Goal: Task Accomplishment & Management: Use online tool/utility

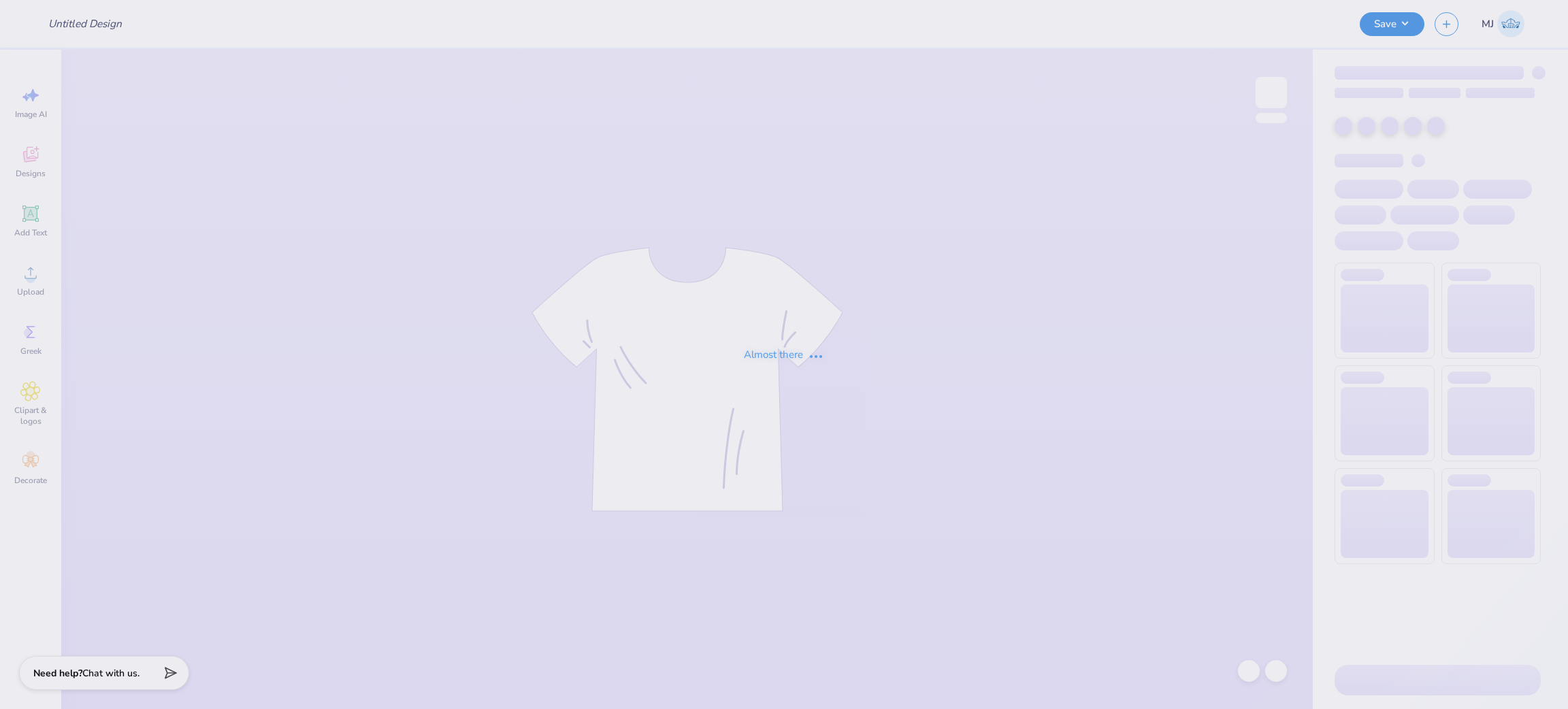
type input "Merch for BS"
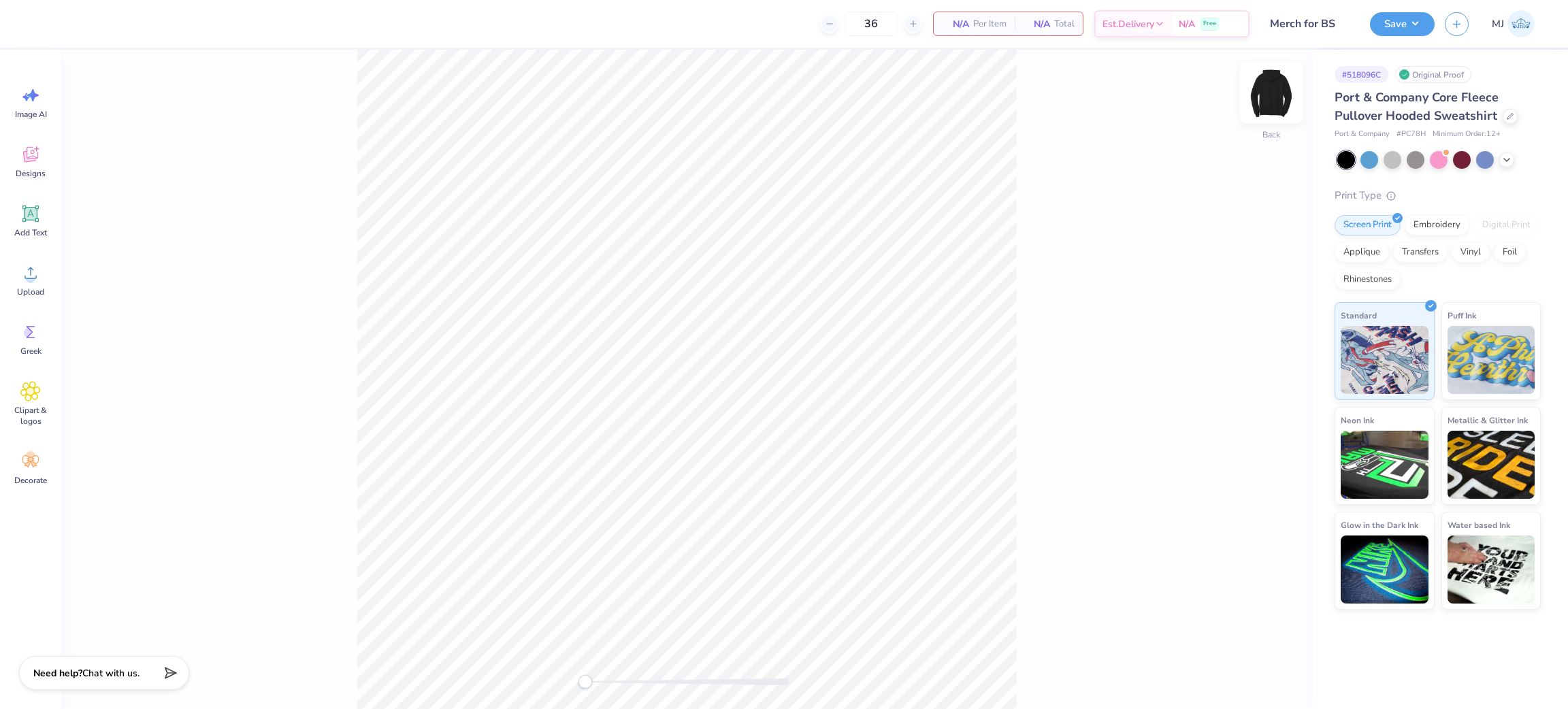
click at [1276, 102] on img at bounding box center [1272, 93] width 55 height 55
click at [26, 273] on icon at bounding box center [30, 272] width 20 height 20
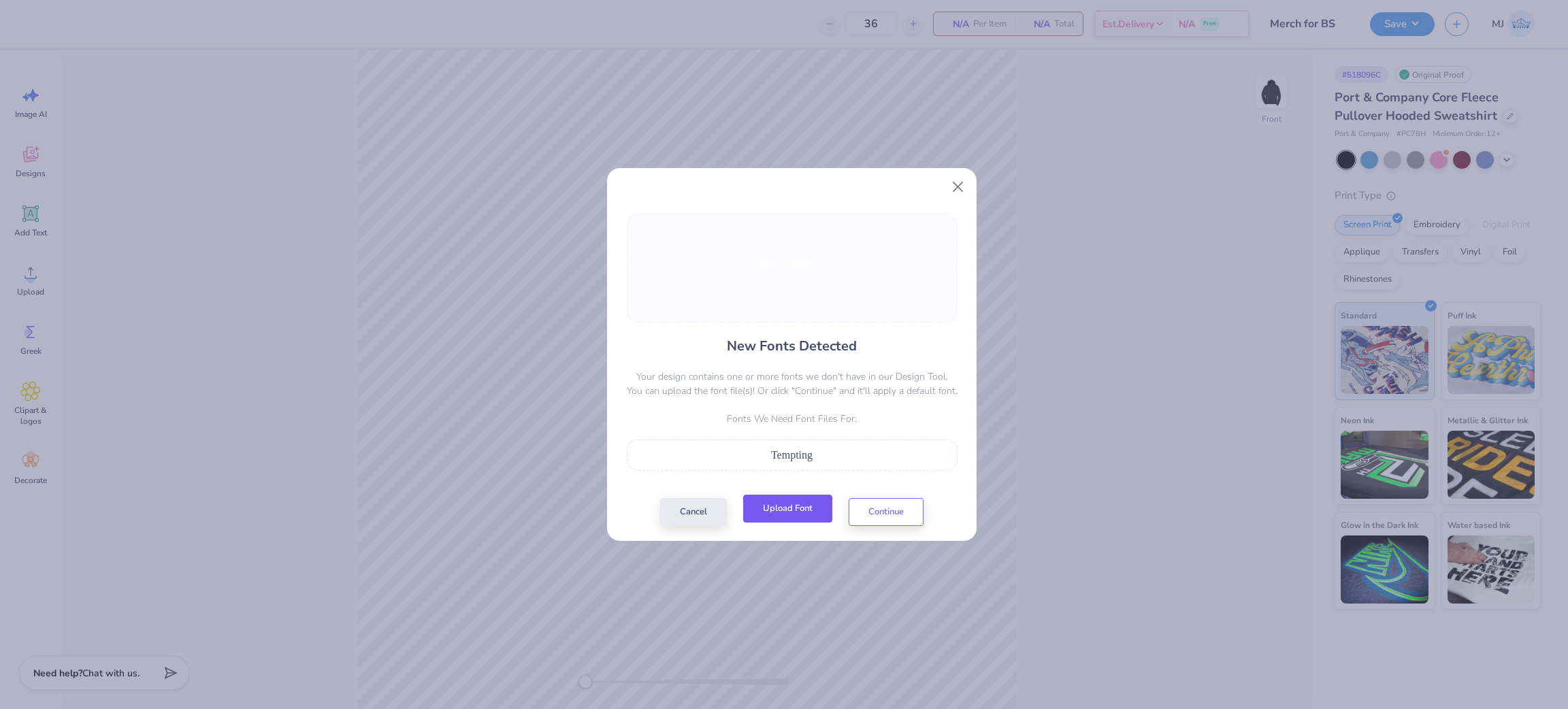
click at [796, 514] on button "Upload Font" at bounding box center [788, 508] width 89 height 28
click at [789, 499] on button "Upload Font" at bounding box center [788, 508] width 89 height 28
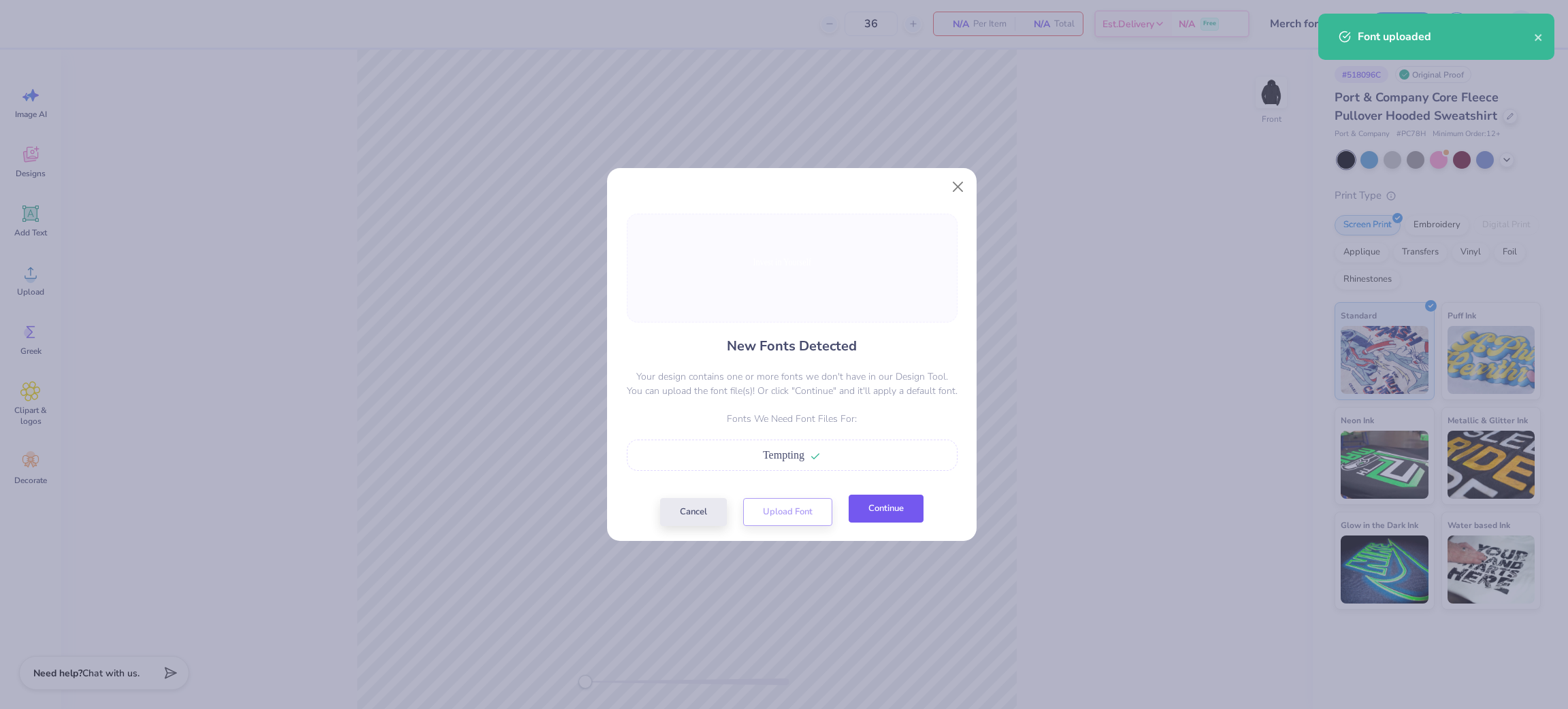
click at [901, 512] on button "Continue" at bounding box center [886, 508] width 75 height 28
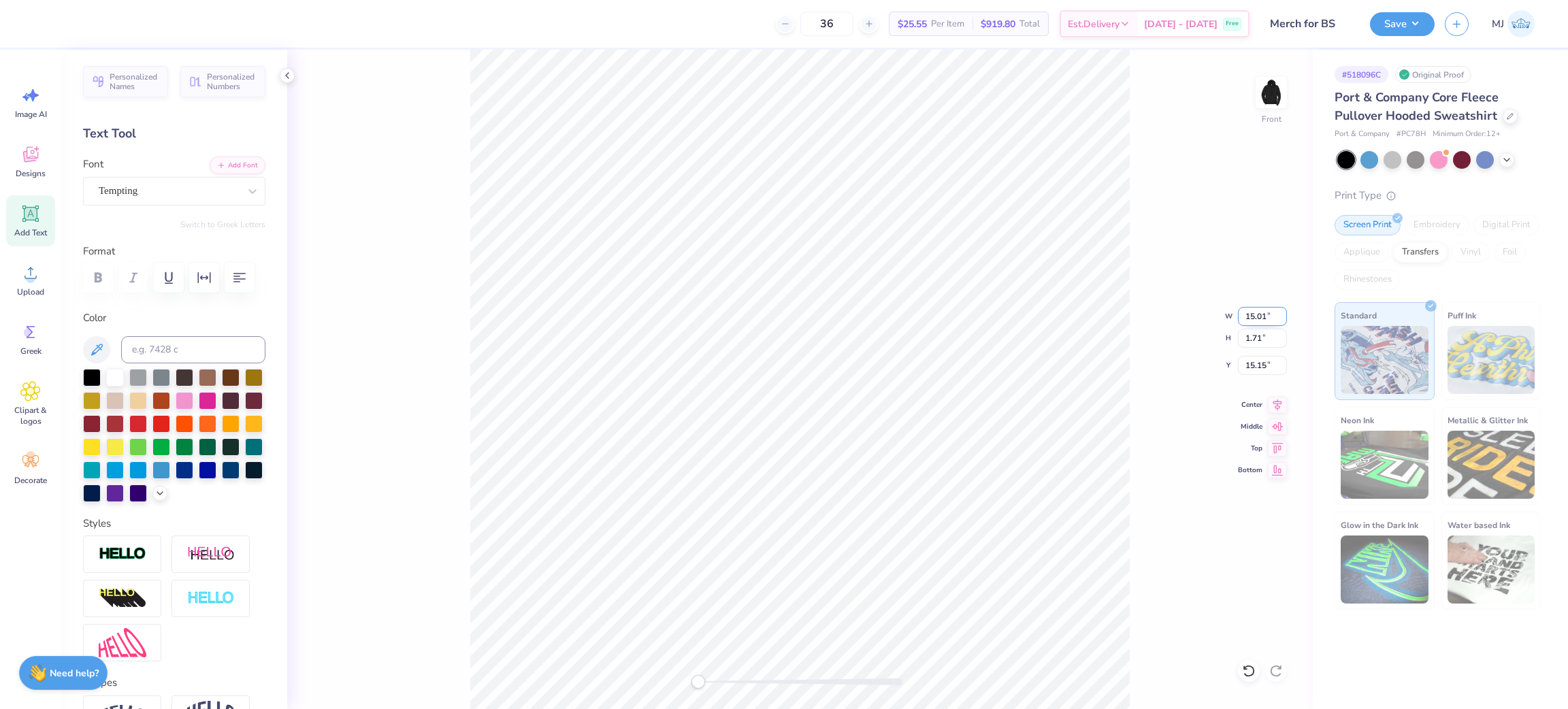
click at [1253, 318] on input "15.01" at bounding box center [1262, 316] width 49 height 19
click at [1250, 371] on input "15.15" at bounding box center [1262, 365] width 49 height 19
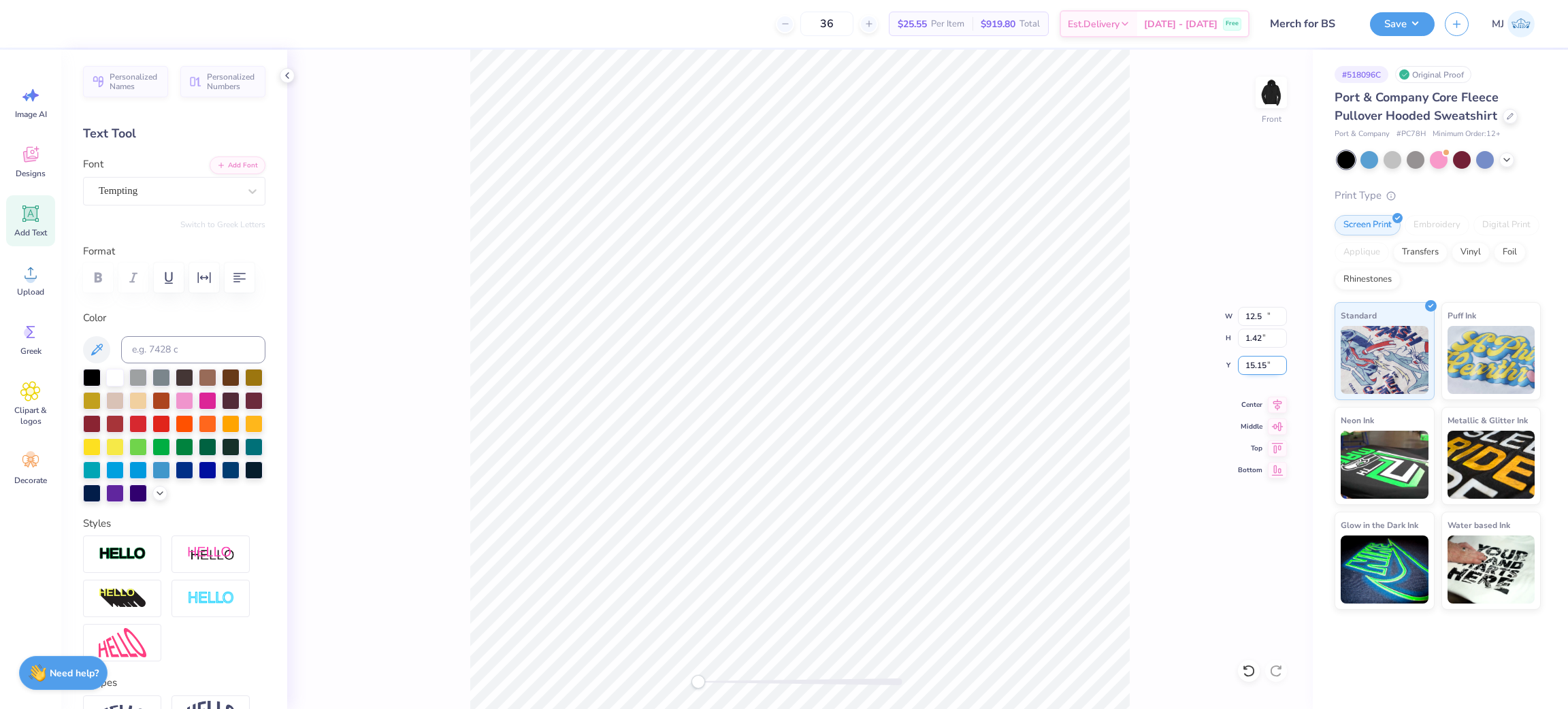
type input "12.50"
type input "1.42"
click at [1250, 371] on input "15.29" at bounding box center [1262, 365] width 49 height 19
type input "6"
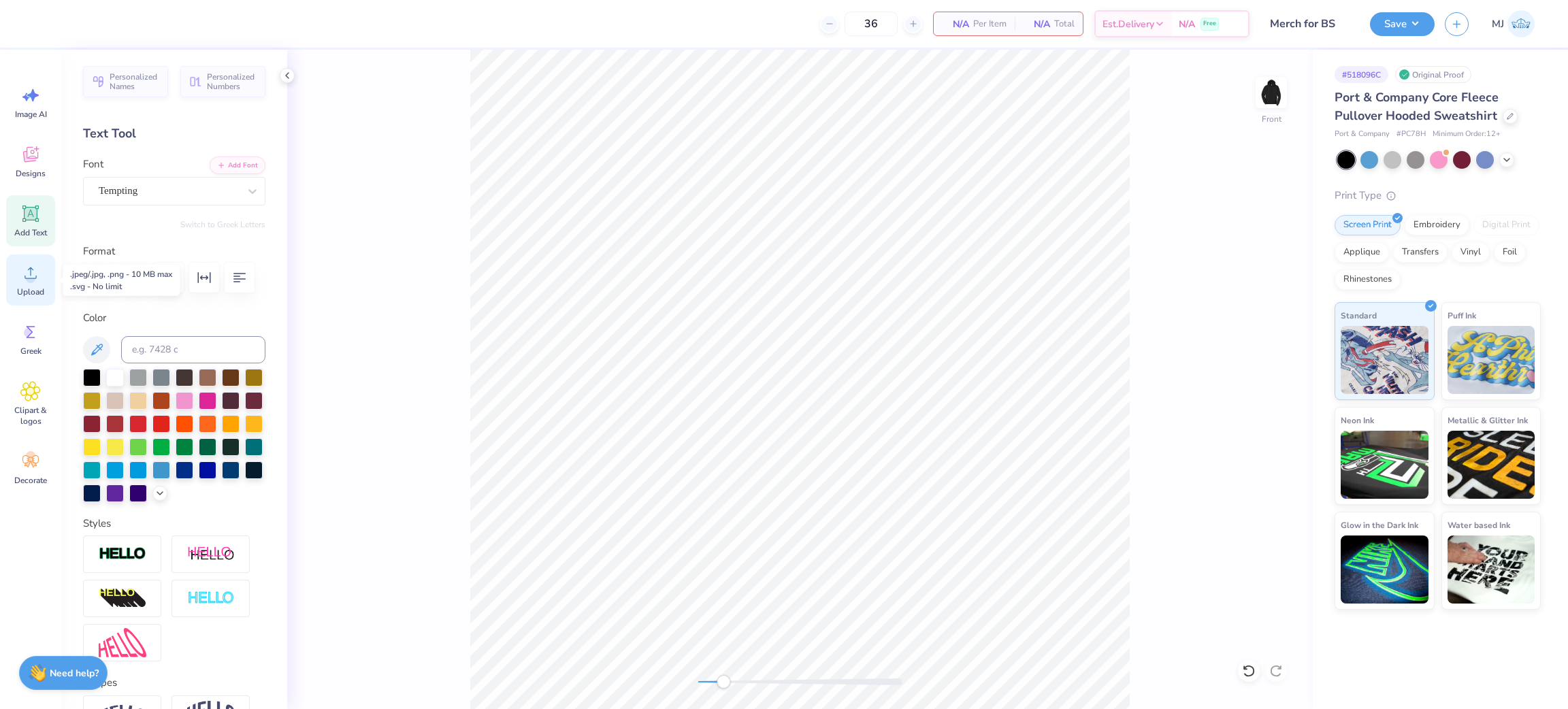
click at [30, 275] on icon at bounding box center [30, 272] width 20 height 20
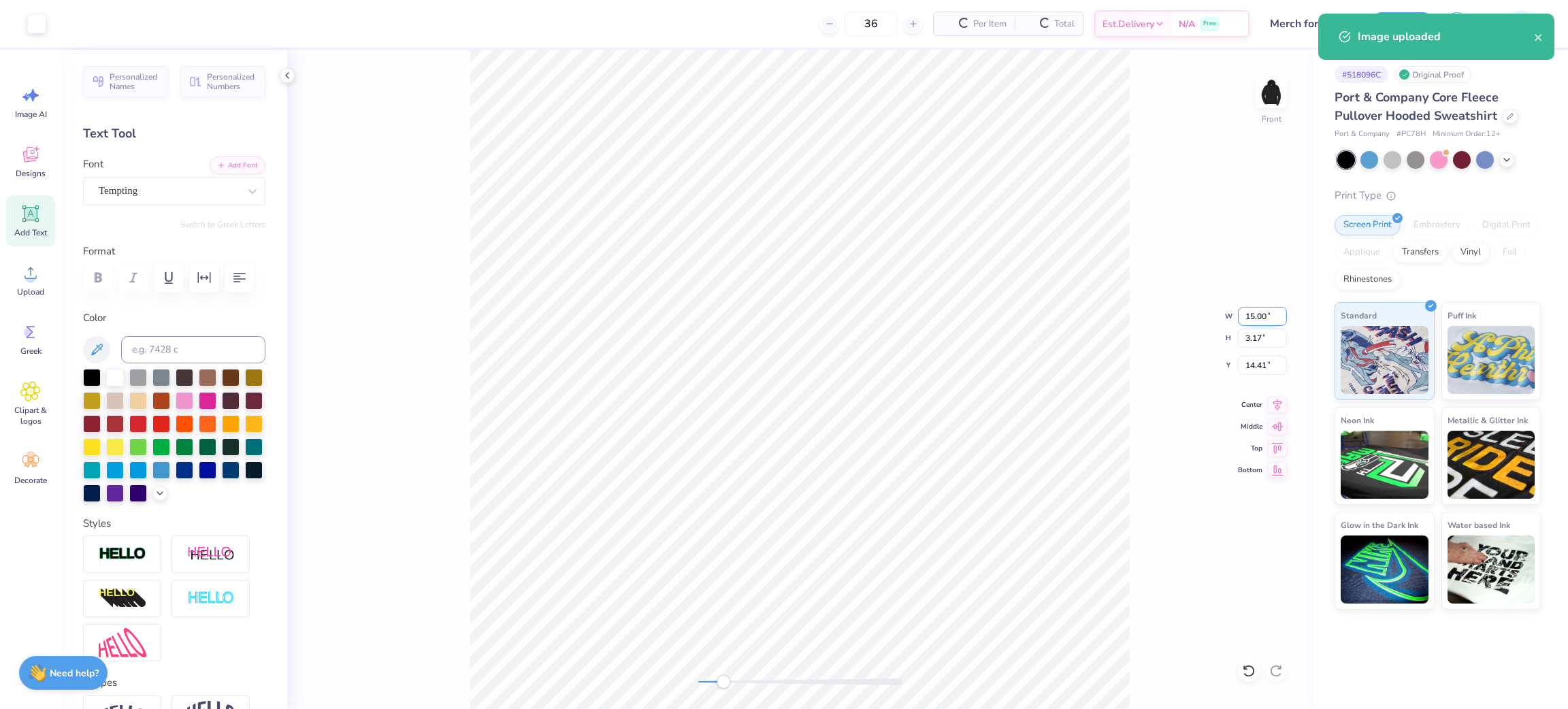
click at [1259, 309] on input "15.00" at bounding box center [1262, 316] width 49 height 19
click at [1260, 309] on input "15.00" at bounding box center [1262, 316] width 49 height 19
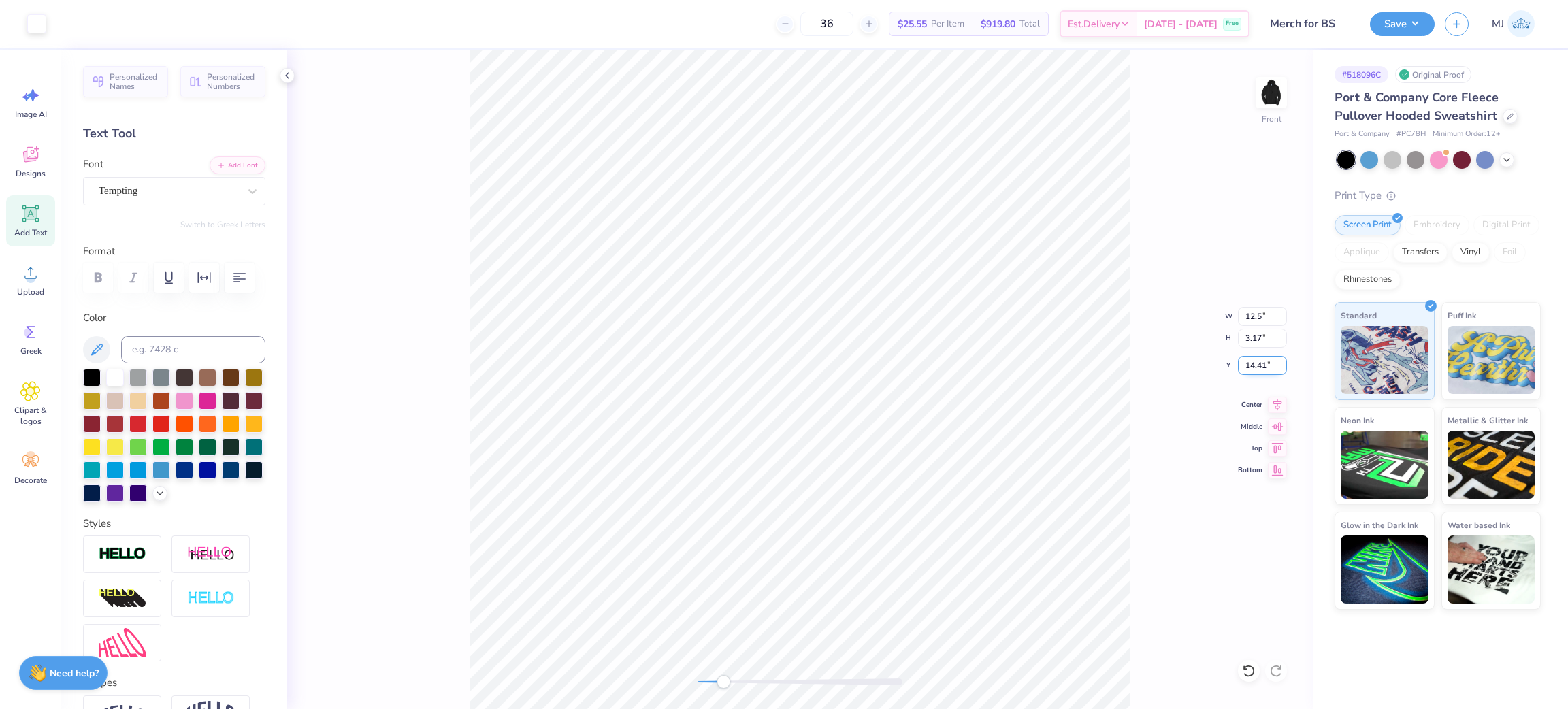
click at [1262, 369] on input "14.41" at bounding box center [1262, 365] width 49 height 19
type input "12.50"
type input "2.64"
click at [1262, 369] on input "14.68" at bounding box center [1262, 365] width 49 height 19
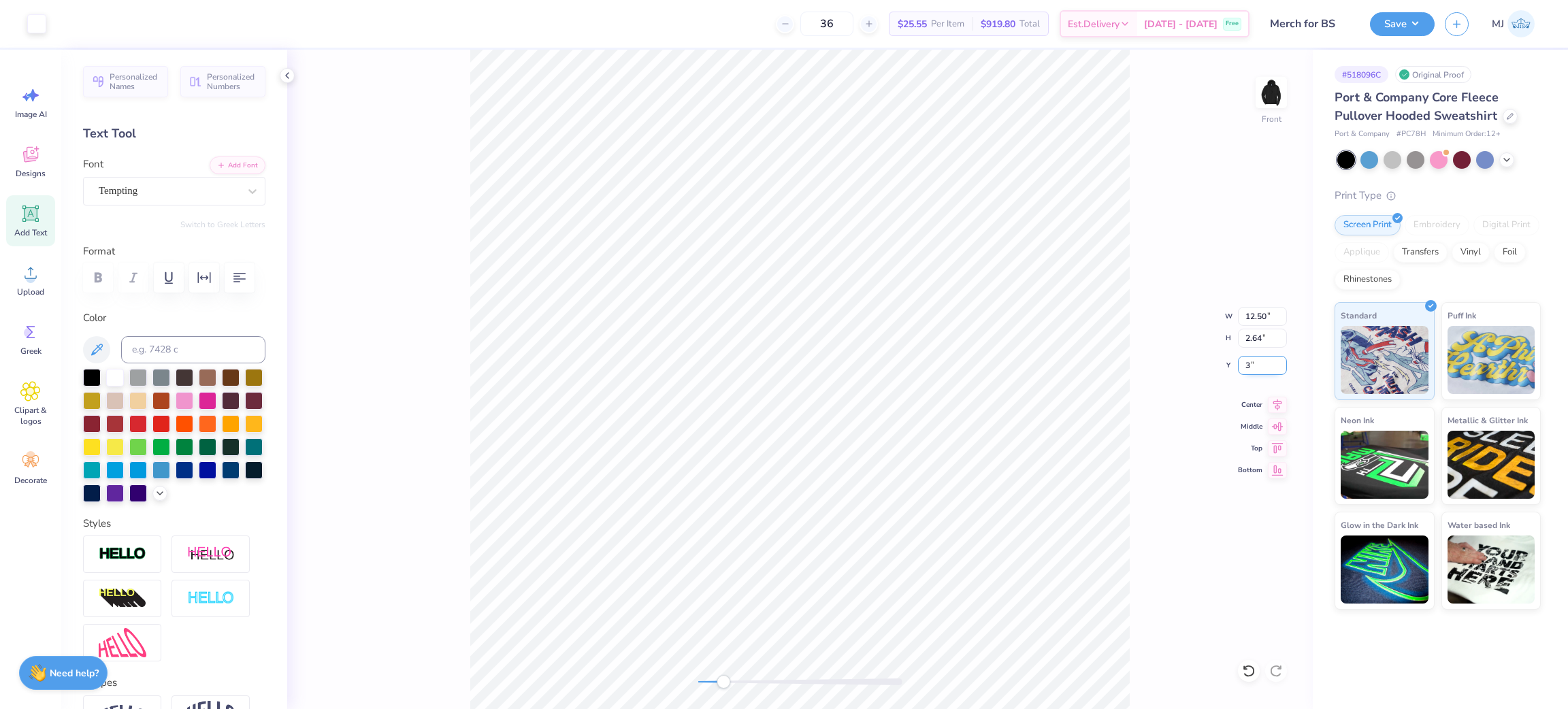
click at [1239, 371] on input "3" at bounding box center [1262, 365] width 49 height 19
click at [1248, 365] on input "3" at bounding box center [1262, 365] width 49 height 19
type input "6"
click at [285, 76] on icon at bounding box center [287, 75] width 11 height 11
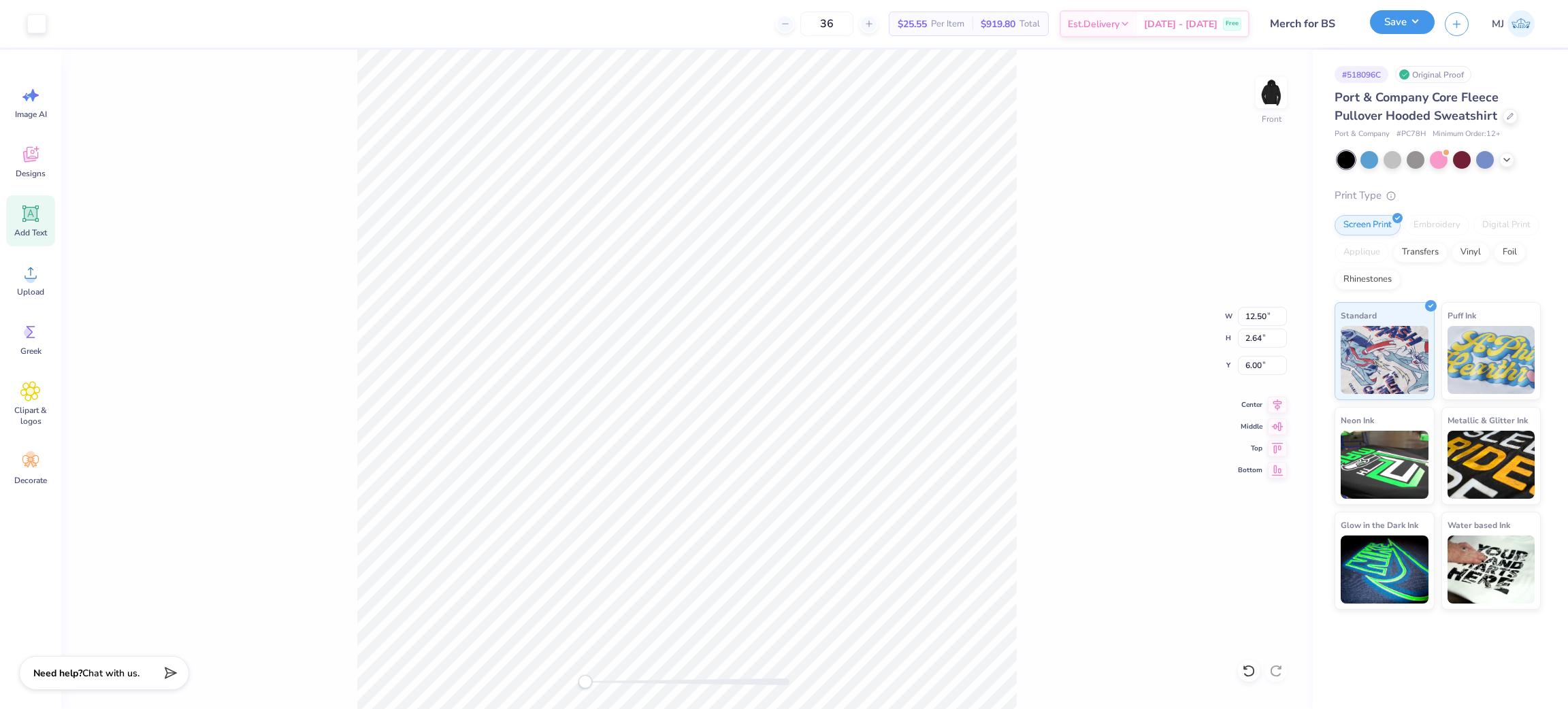
click at [1424, 24] on button "Save" at bounding box center [1403, 22] width 65 height 24
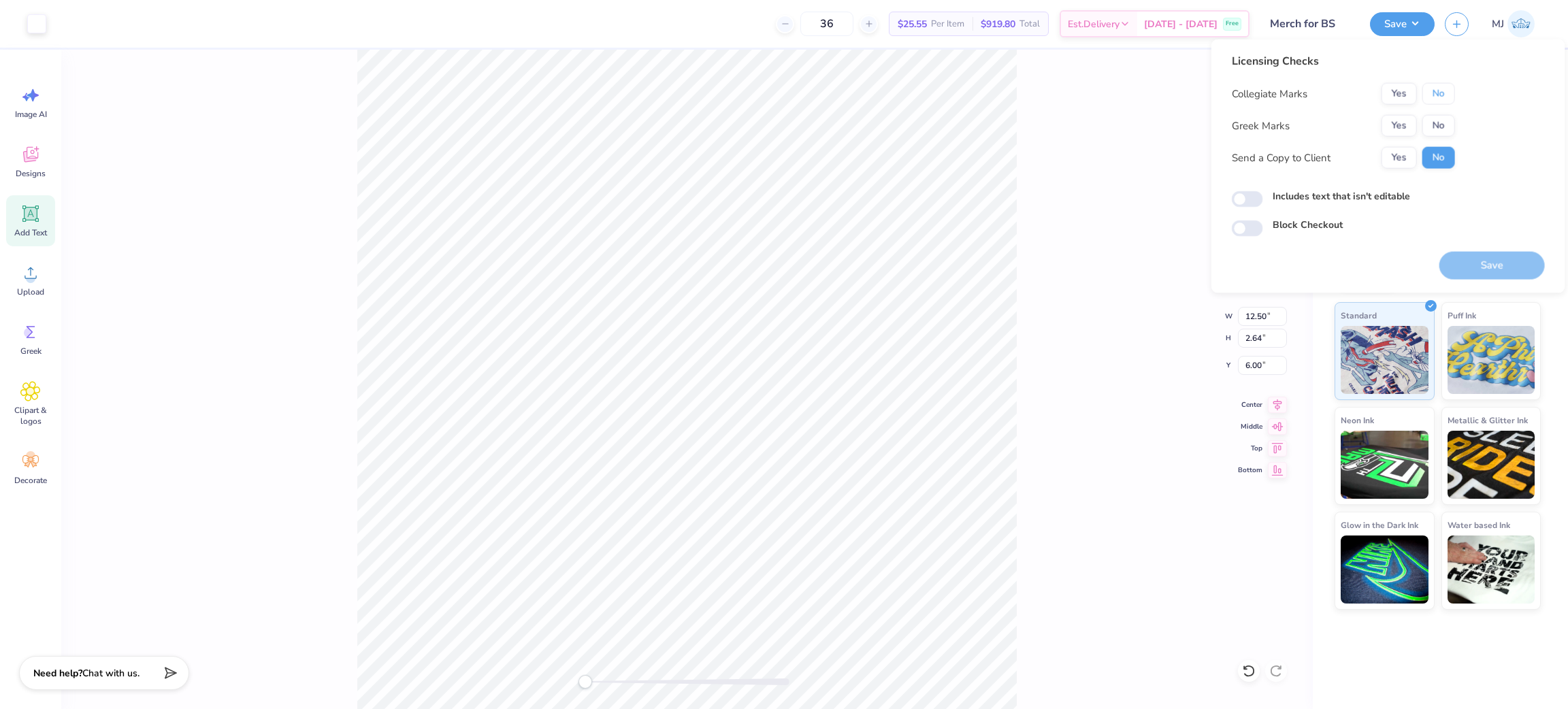
drag, startPoint x: 1429, startPoint y: 95, endPoint x: 1426, endPoint y: 141, distance: 46.1
click at [1429, 96] on button "No" at bounding box center [1438, 94] width 32 height 22
click at [1438, 117] on button "No" at bounding box center [1438, 126] width 32 height 22
click at [1478, 264] on button "Save" at bounding box center [1492, 265] width 105 height 28
